Goal: Unclear: Browse casually

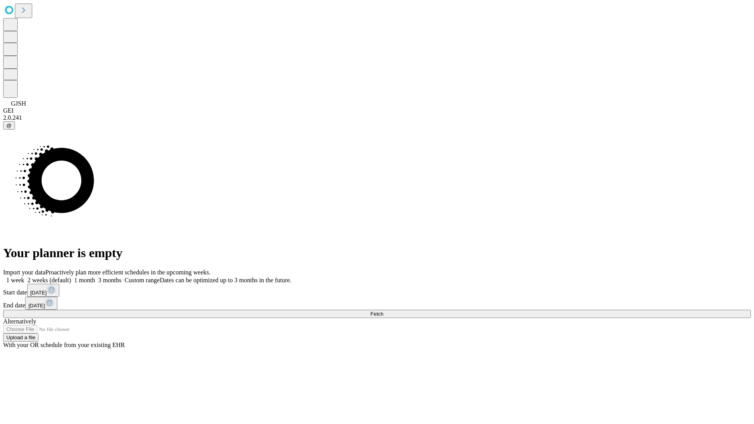
click at [383, 311] on span "Fetch" at bounding box center [376, 314] width 13 height 6
